Goal: Task Accomplishment & Management: Use online tool/utility

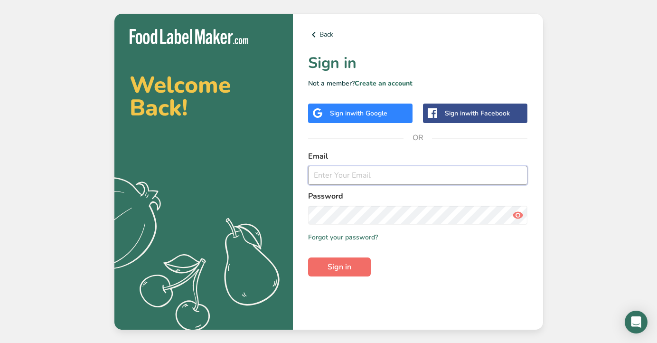
type input "[EMAIL_ADDRESS][DOMAIN_NAME]"
click at [358, 268] on button "Sign in" at bounding box center [339, 266] width 63 height 19
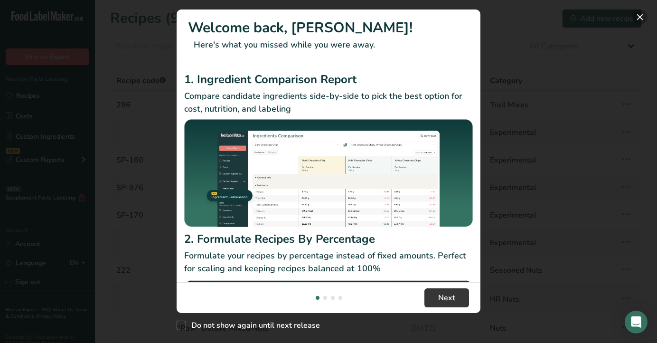
click at [640, 16] on button "New Features" at bounding box center [640, 16] width 15 height 15
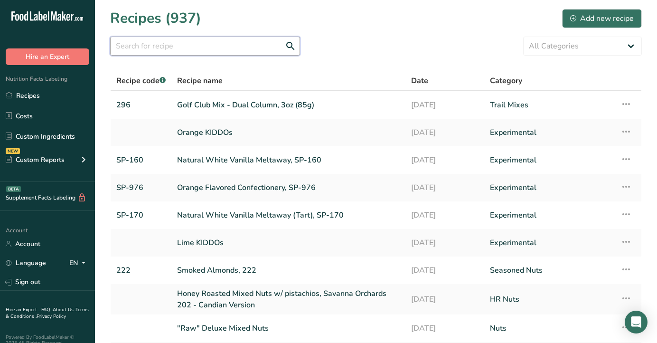
click at [213, 49] on input "text" at bounding box center [205, 46] width 190 height 19
click at [216, 47] on input "text" at bounding box center [205, 46] width 190 height 19
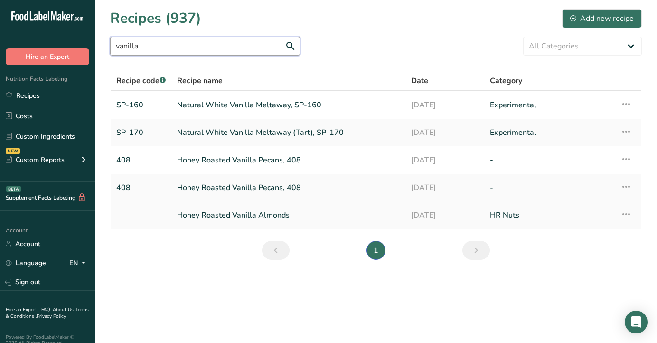
type input "vanilla"
click at [242, 213] on link "Honey Roasted Vanilla Almonds" at bounding box center [288, 215] width 223 height 20
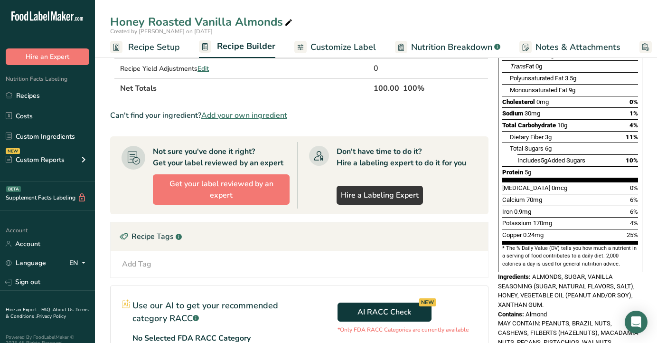
scroll to position [162, 0]
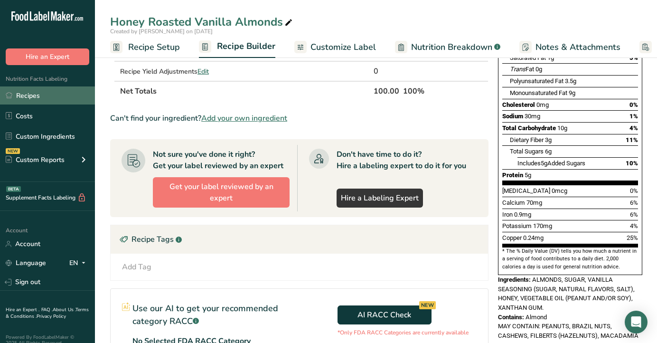
click at [47, 92] on link "Recipes" at bounding box center [47, 95] width 95 height 18
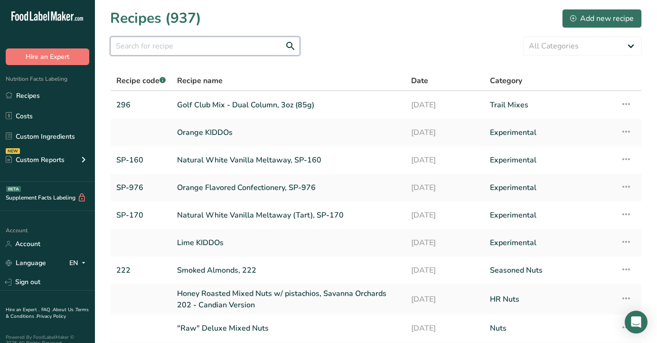
click at [191, 48] on input "text" at bounding box center [205, 46] width 190 height 19
click at [207, 327] on link ""Raw" Deluxe Mixed Nuts" at bounding box center [288, 328] width 223 height 20
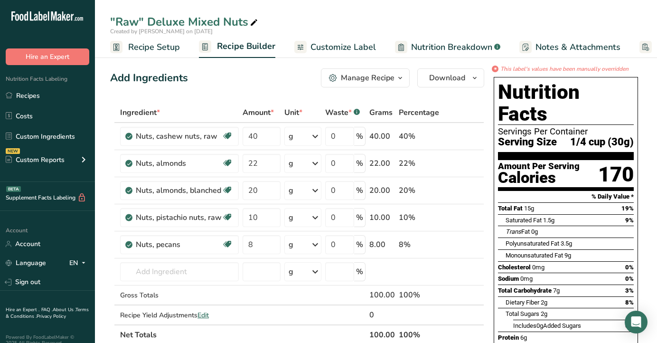
click at [339, 42] on span "Customize Label" at bounding box center [344, 47] width 66 height 13
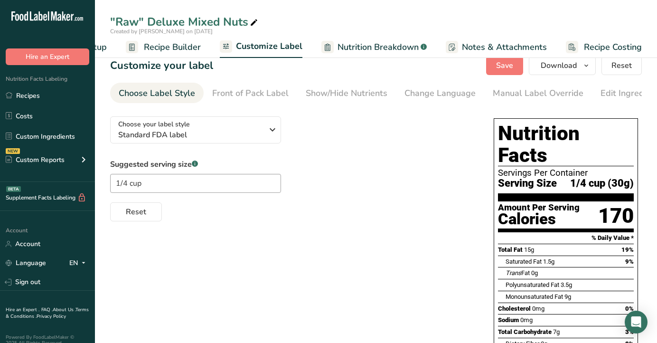
scroll to position [10, 0]
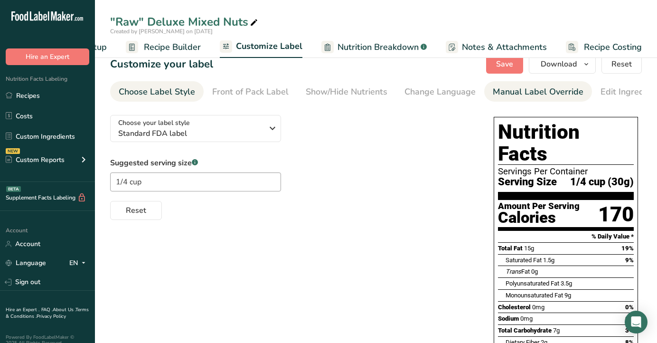
click at [521, 96] on div "Manual Label Override" at bounding box center [538, 91] width 91 height 13
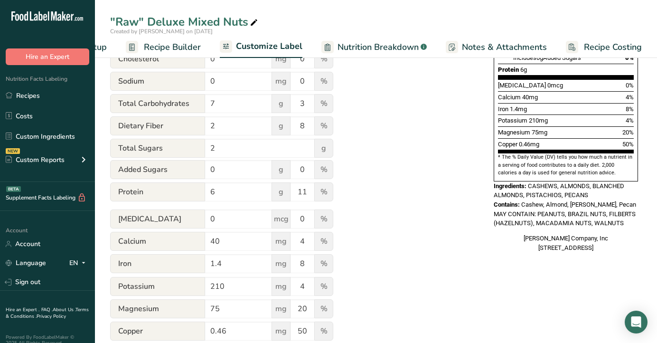
scroll to position [326, 0]
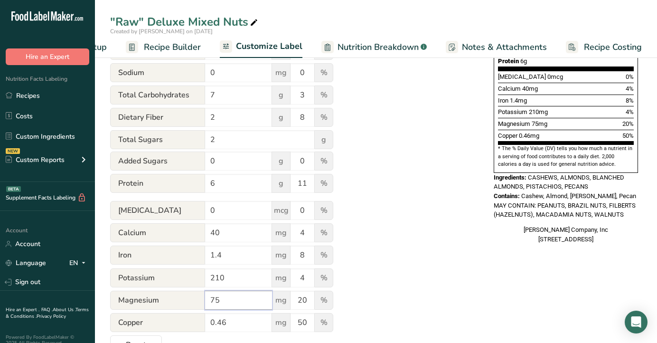
click at [232, 299] on input "75" at bounding box center [238, 300] width 67 height 19
drag, startPoint x: 225, startPoint y: 303, endPoint x: 209, endPoint y: 301, distance: 16.3
click at [209, 301] on input "75" at bounding box center [238, 300] width 67 height 19
type input "55"
click at [307, 304] on input "20" at bounding box center [303, 300] width 24 height 19
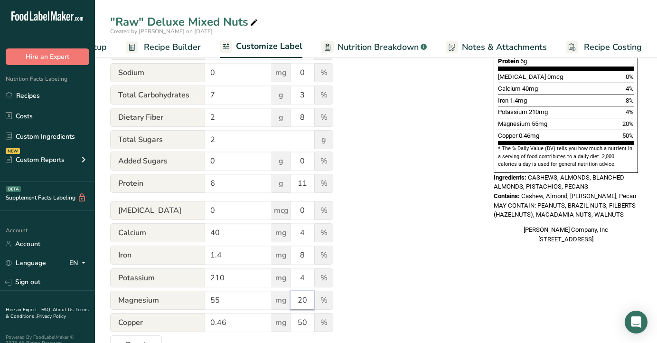
drag, startPoint x: 307, startPoint y: 301, endPoint x: 287, endPoint y: 301, distance: 19.9
click at [287, 301] on div "Magnesium 55 mg 20 %" at bounding box center [221, 301] width 223 height 20
type input "15"
click at [361, 303] on div "Utilize this manual override feature to get full control over the nutrition lab…" at bounding box center [292, 72] width 365 height 563
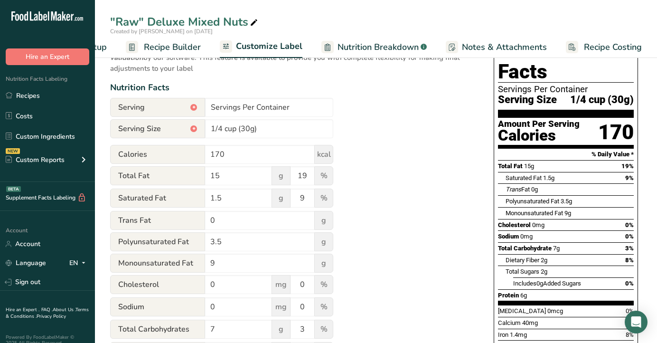
scroll to position [0, 0]
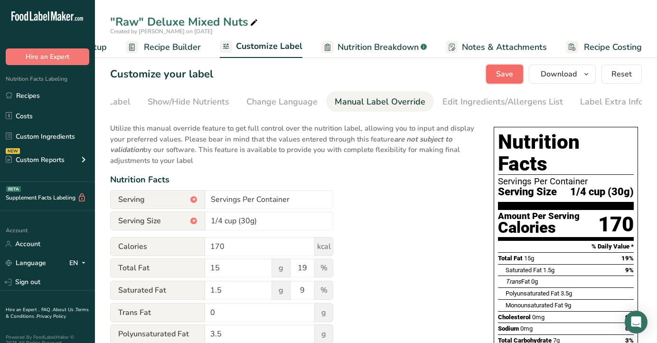
click at [505, 72] on span "Save" at bounding box center [504, 73] width 17 height 11
